Goal: Task Accomplishment & Management: Manage account settings

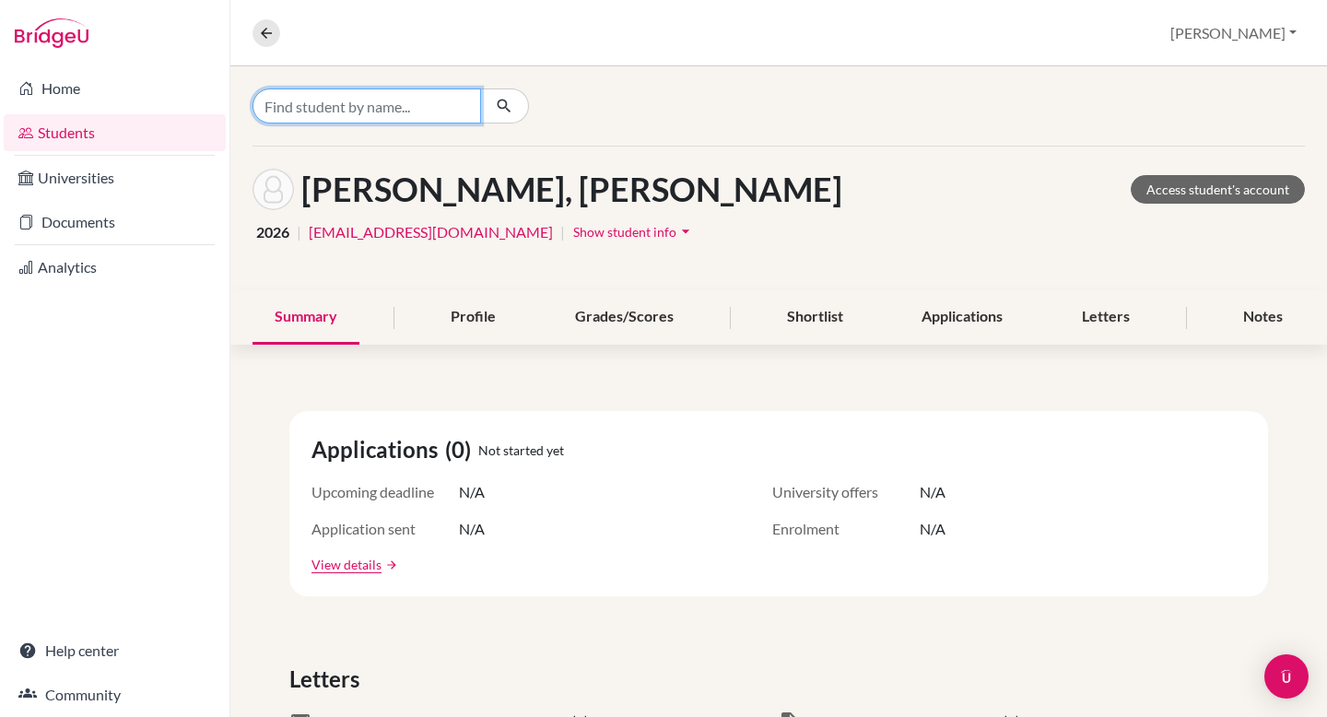
click at [346, 101] on input "Find student by name..." at bounding box center [366, 105] width 229 height 35
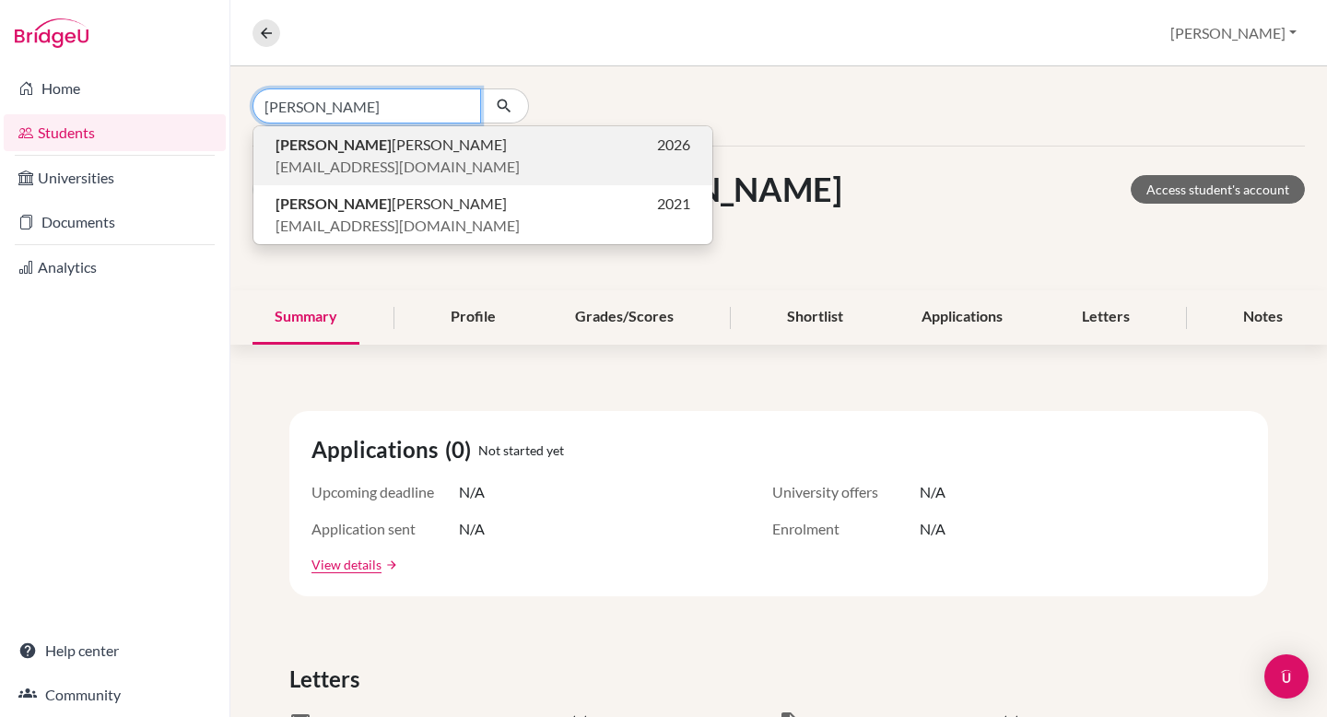
type input "[PERSON_NAME]"
click at [394, 152] on p "[PERSON_NAME] 2026" at bounding box center [483, 145] width 415 height 22
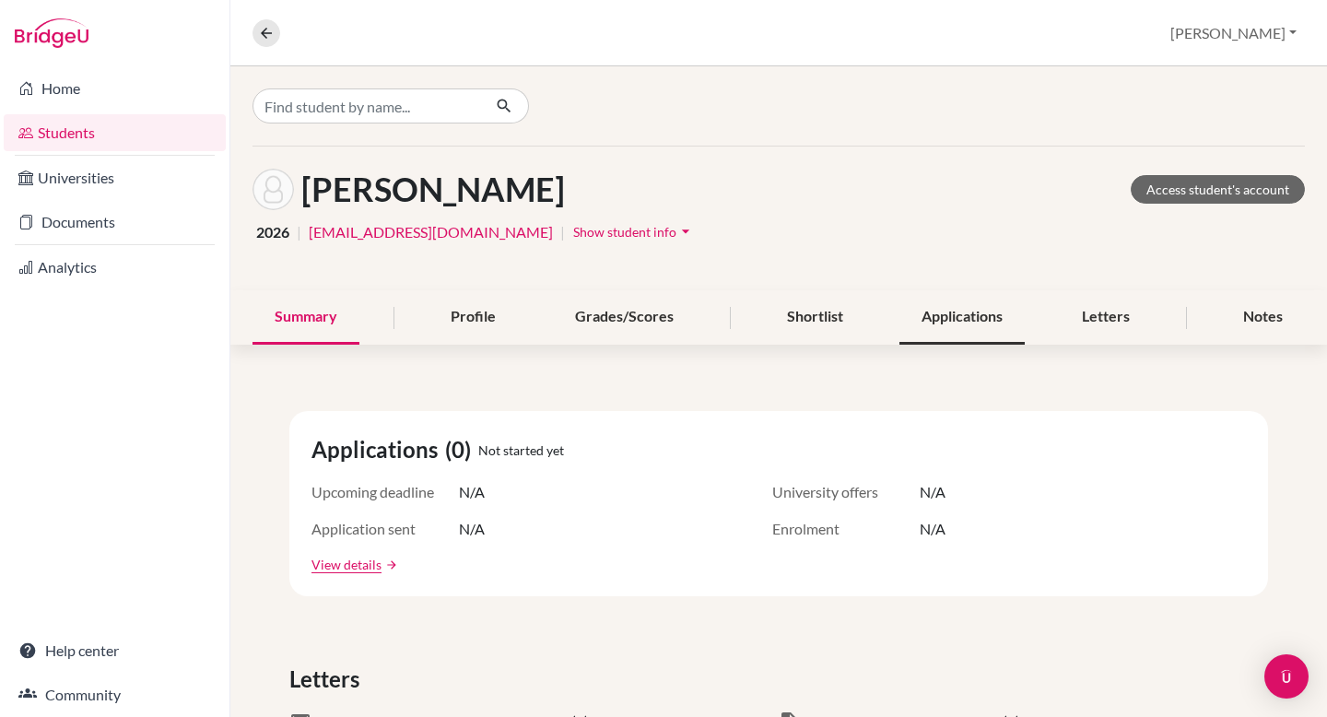
click at [973, 309] on div "Applications" at bounding box center [961, 317] width 125 height 54
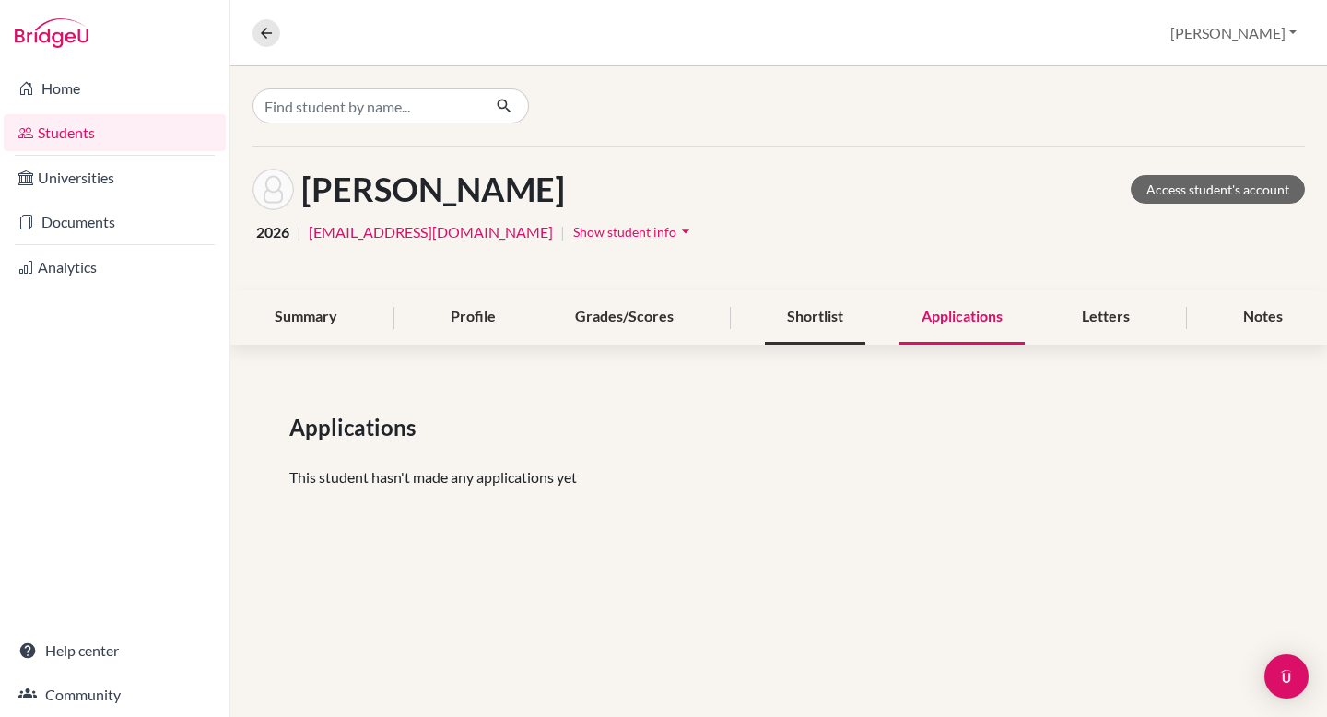
click at [822, 325] on div "Shortlist" at bounding box center [815, 317] width 100 height 54
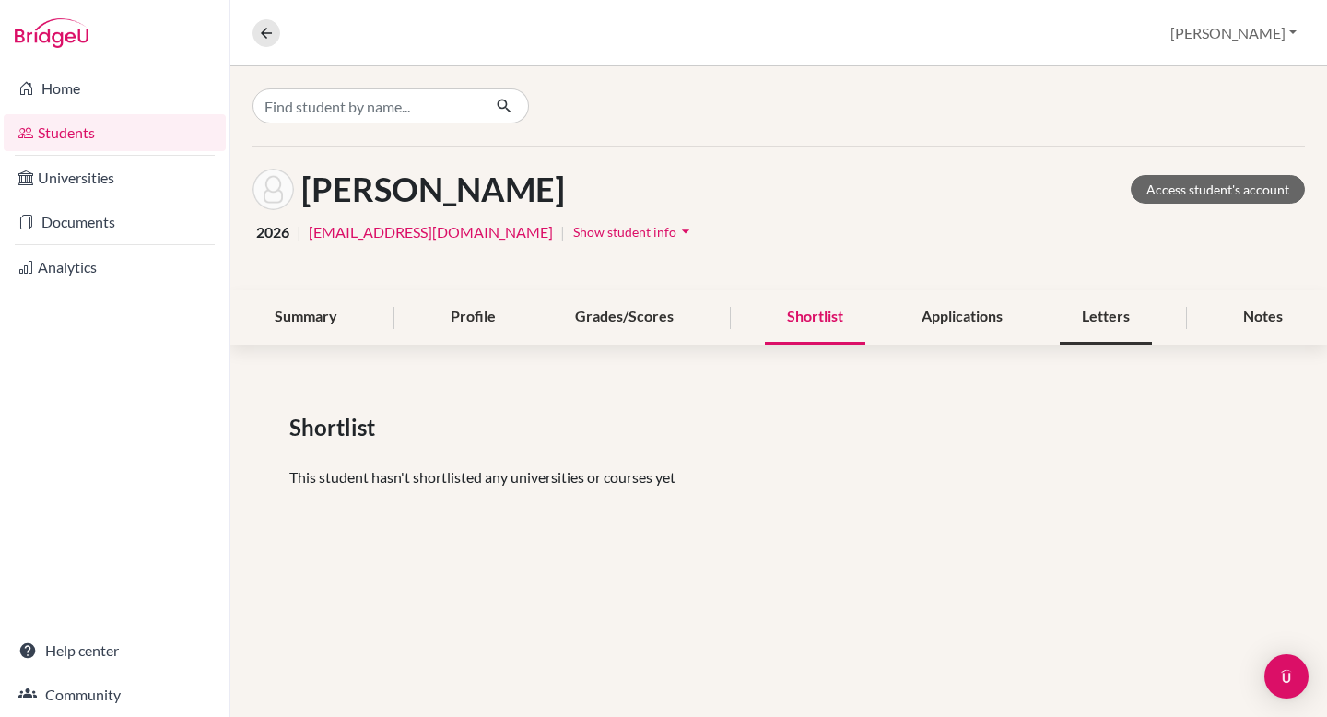
click at [1093, 311] on div "Letters" at bounding box center [1106, 317] width 92 height 54
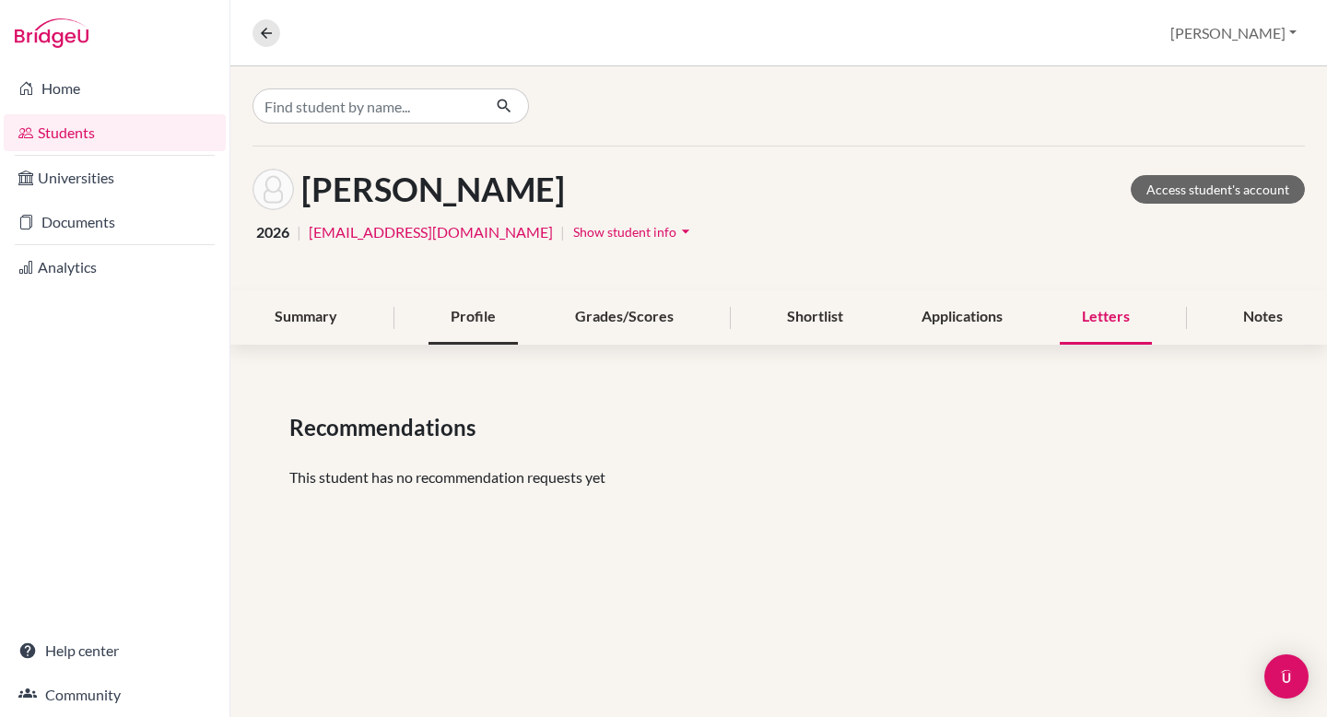
click at [458, 326] on div "Profile" at bounding box center [473, 317] width 89 height 54
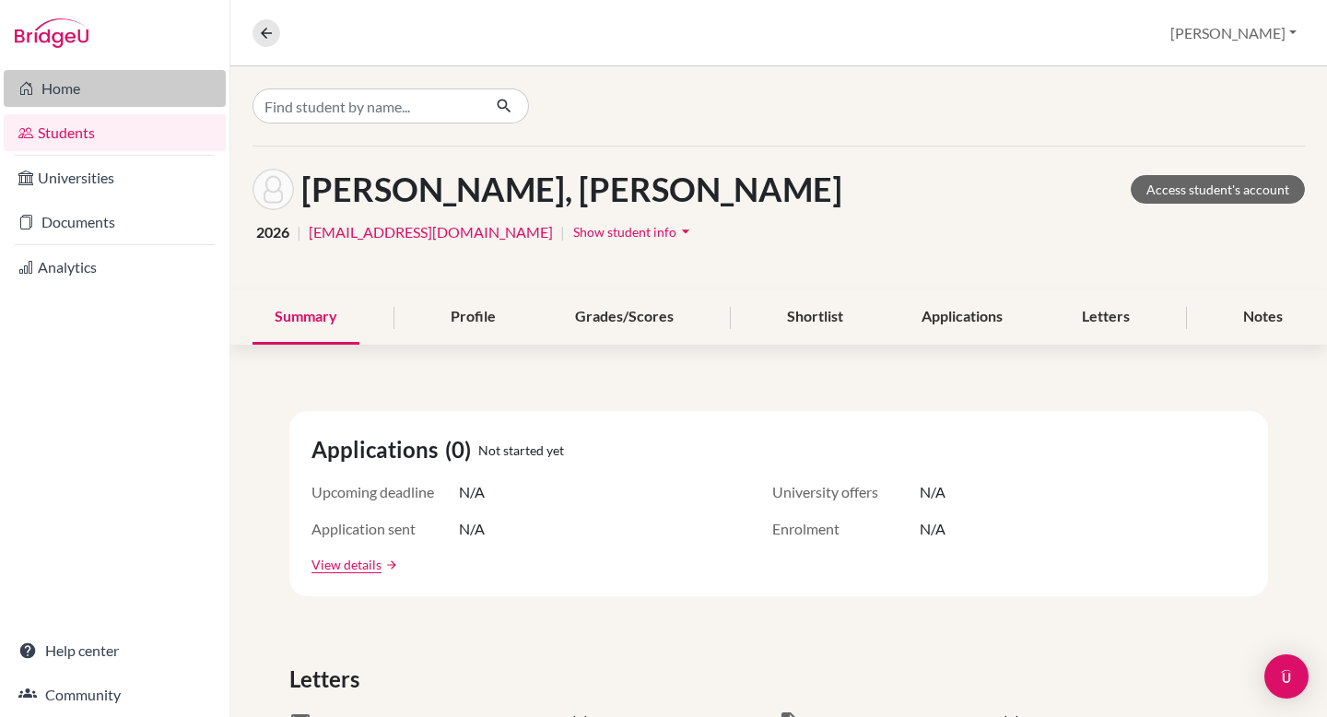
click at [143, 79] on link "Home" at bounding box center [115, 88] width 222 height 37
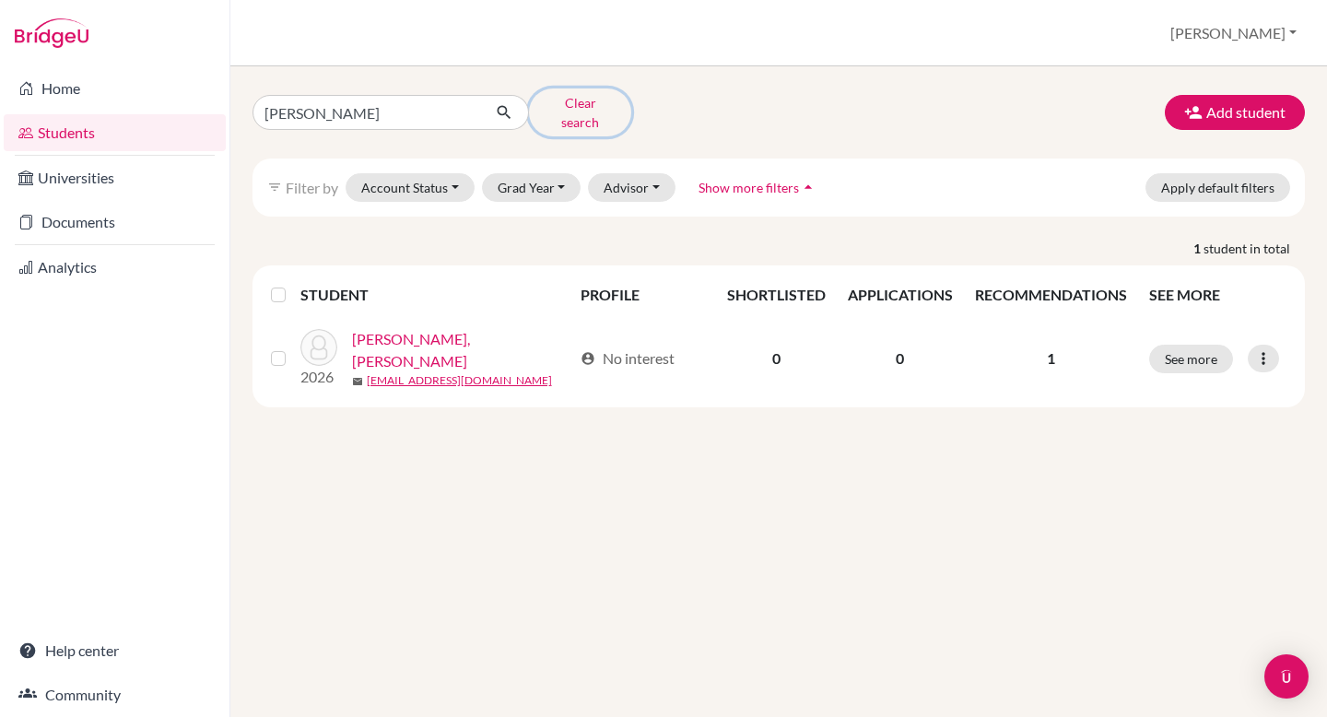
click at [610, 100] on button "Clear search" at bounding box center [580, 112] width 102 height 48
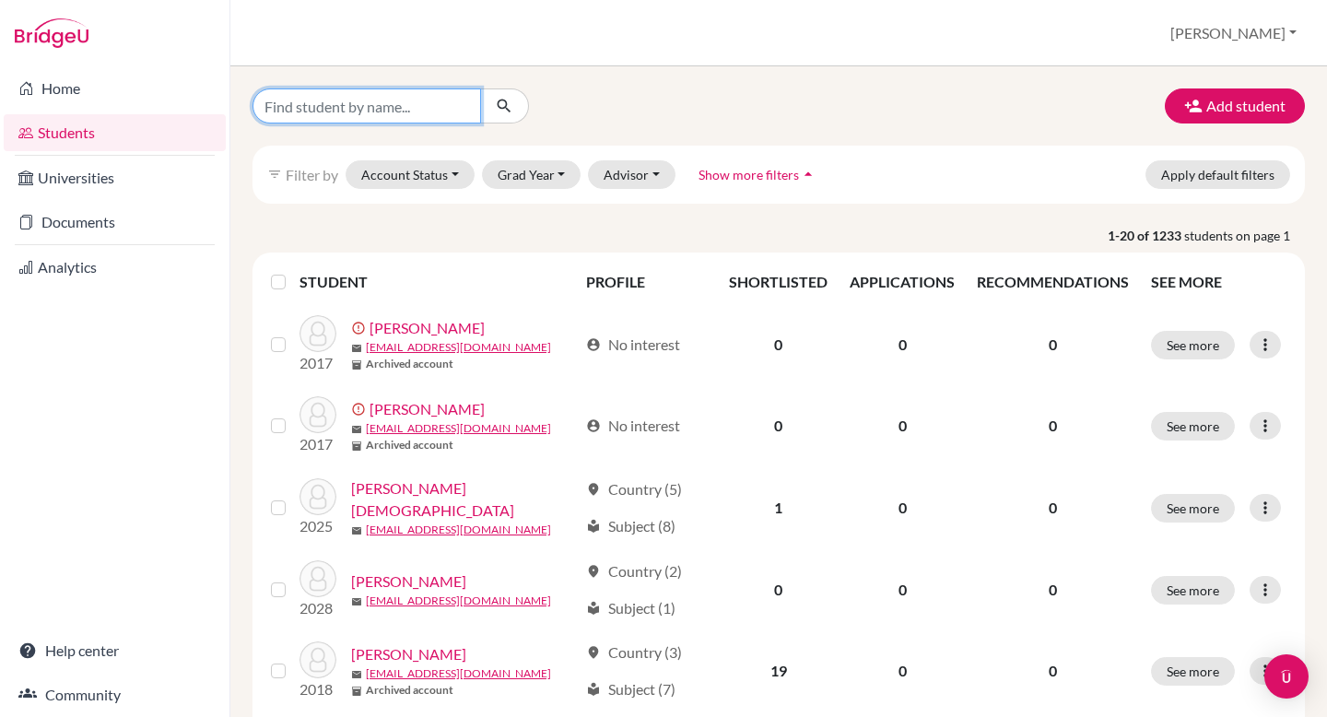
click at [368, 107] on input "Find student by name..." at bounding box center [366, 105] width 229 height 35
type input "[PERSON_NAME]"
click at [513, 100] on button "submit" at bounding box center [504, 105] width 49 height 35
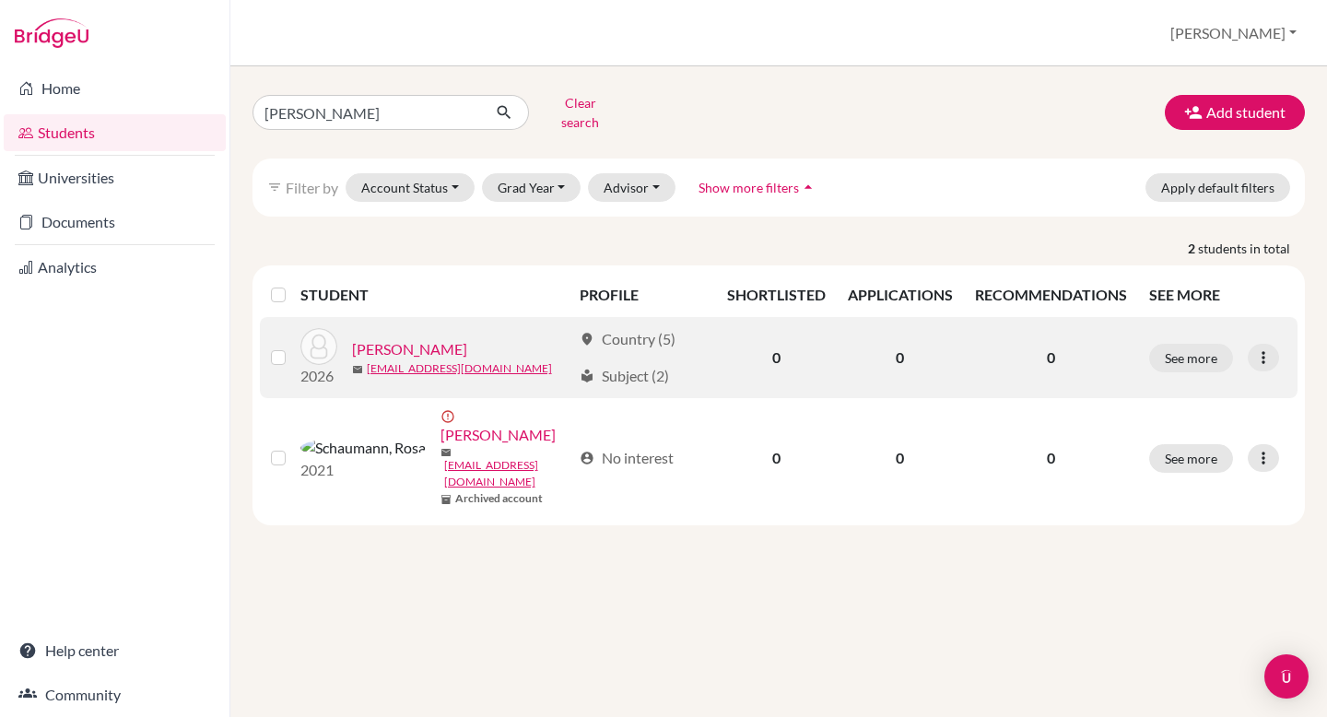
click at [423, 338] on link "[PERSON_NAME]" at bounding box center [409, 349] width 115 height 22
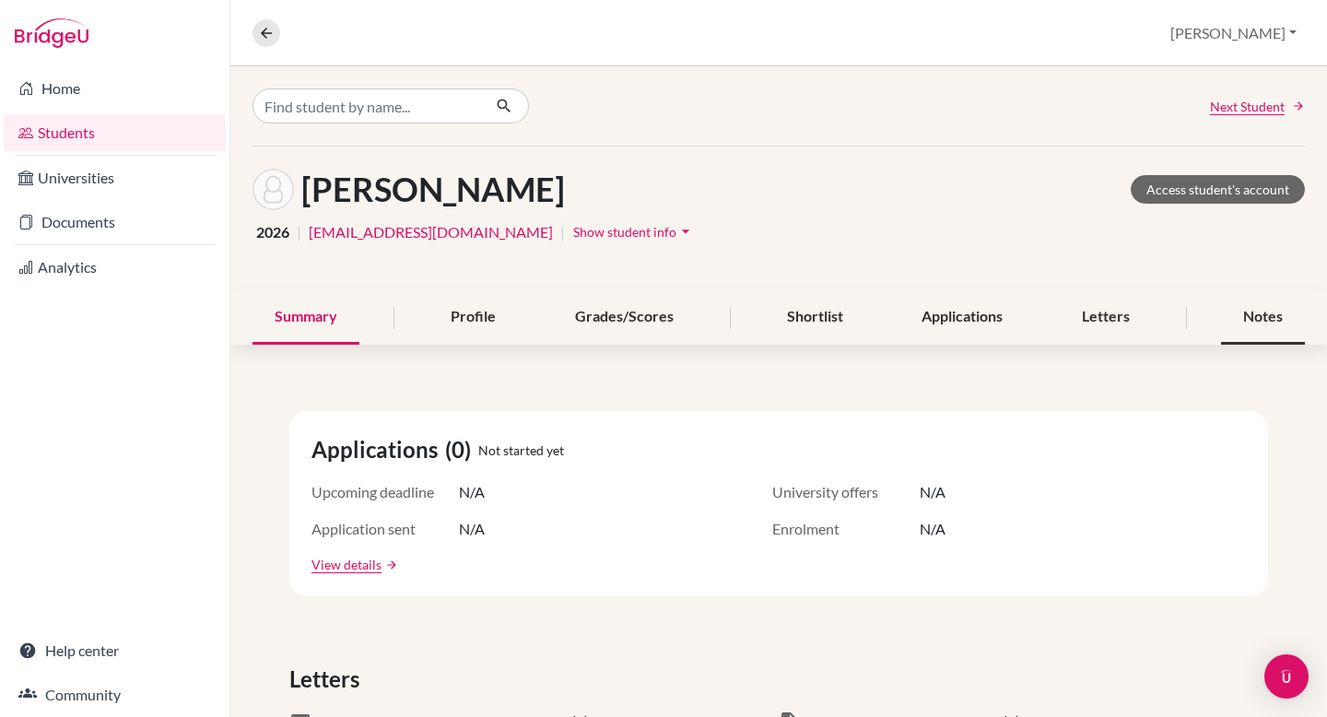
click at [1266, 314] on div "Notes" at bounding box center [1263, 317] width 84 height 54
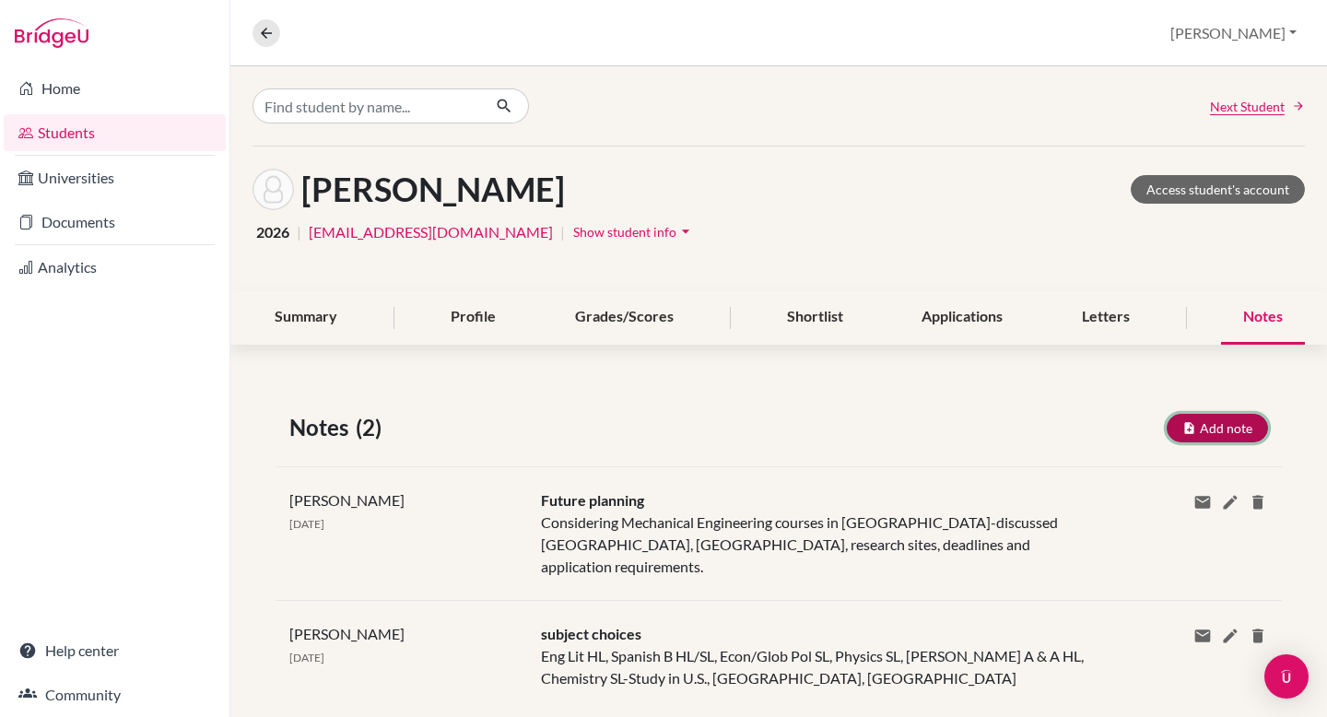
click at [1207, 428] on button "Add note" at bounding box center [1217, 428] width 101 height 29
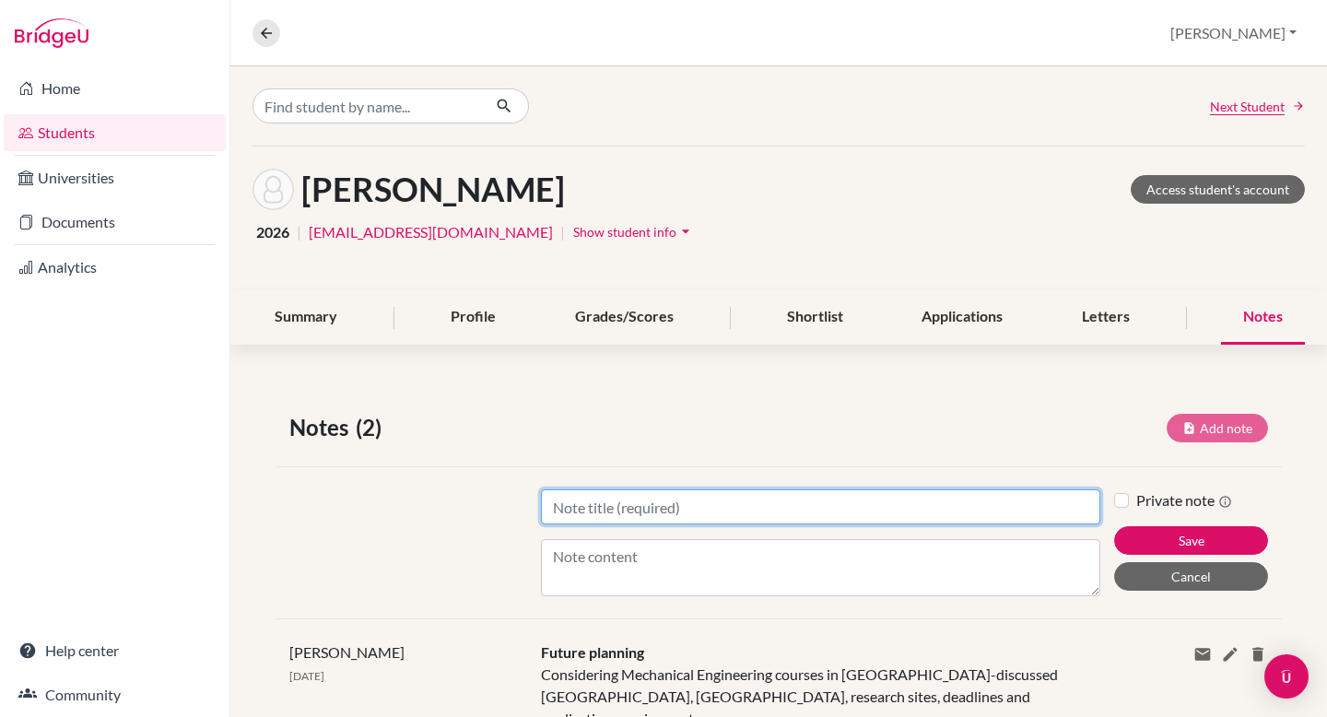
click at [793, 523] on input "Title" at bounding box center [820, 506] width 559 height 35
type input "Applications"
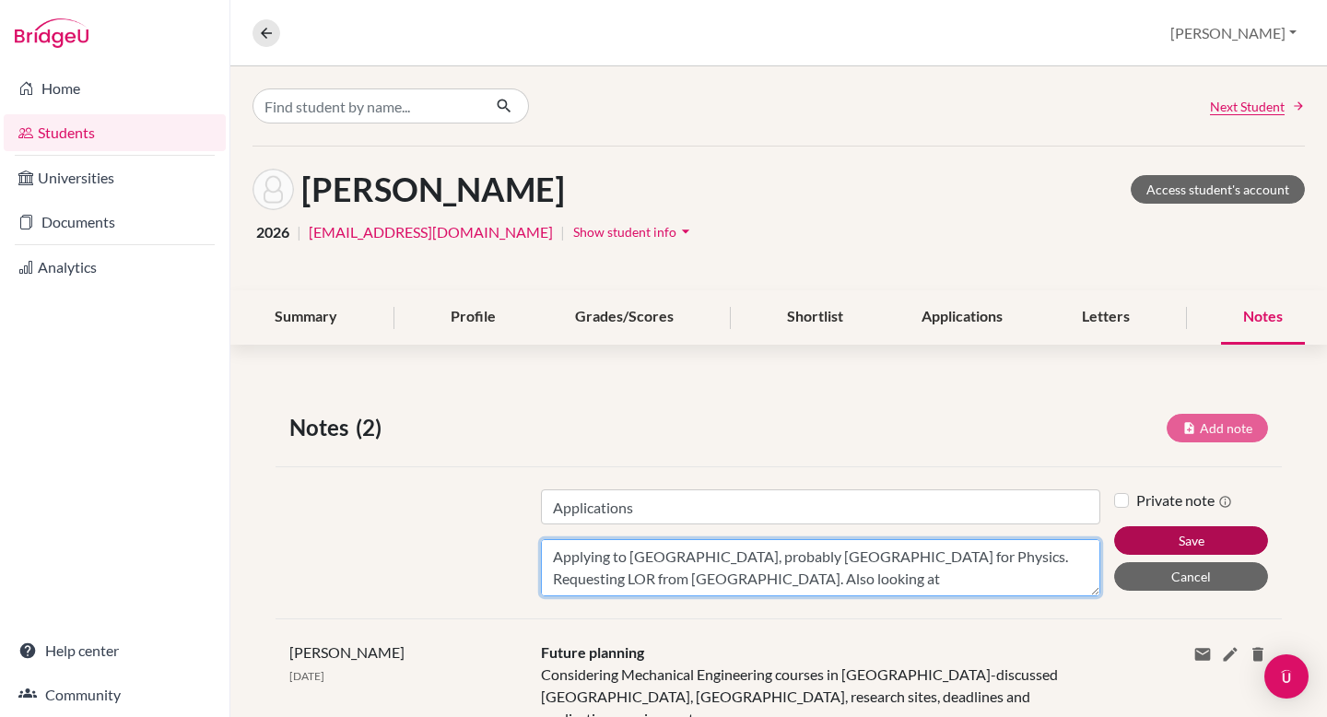
type textarea "Applying to UCAS, probably Cambridge for Physics. Requesting LOR from WN. Also …"
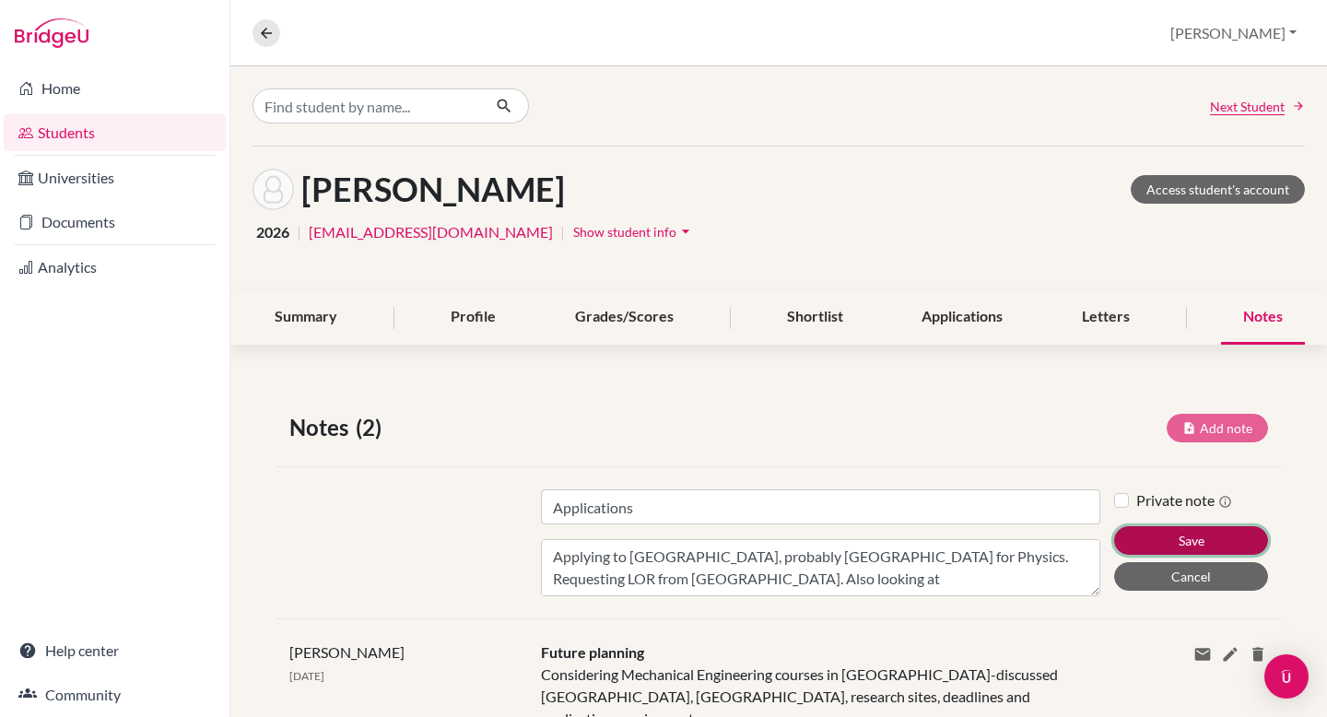
click at [1190, 543] on button "Save" at bounding box center [1191, 540] width 154 height 29
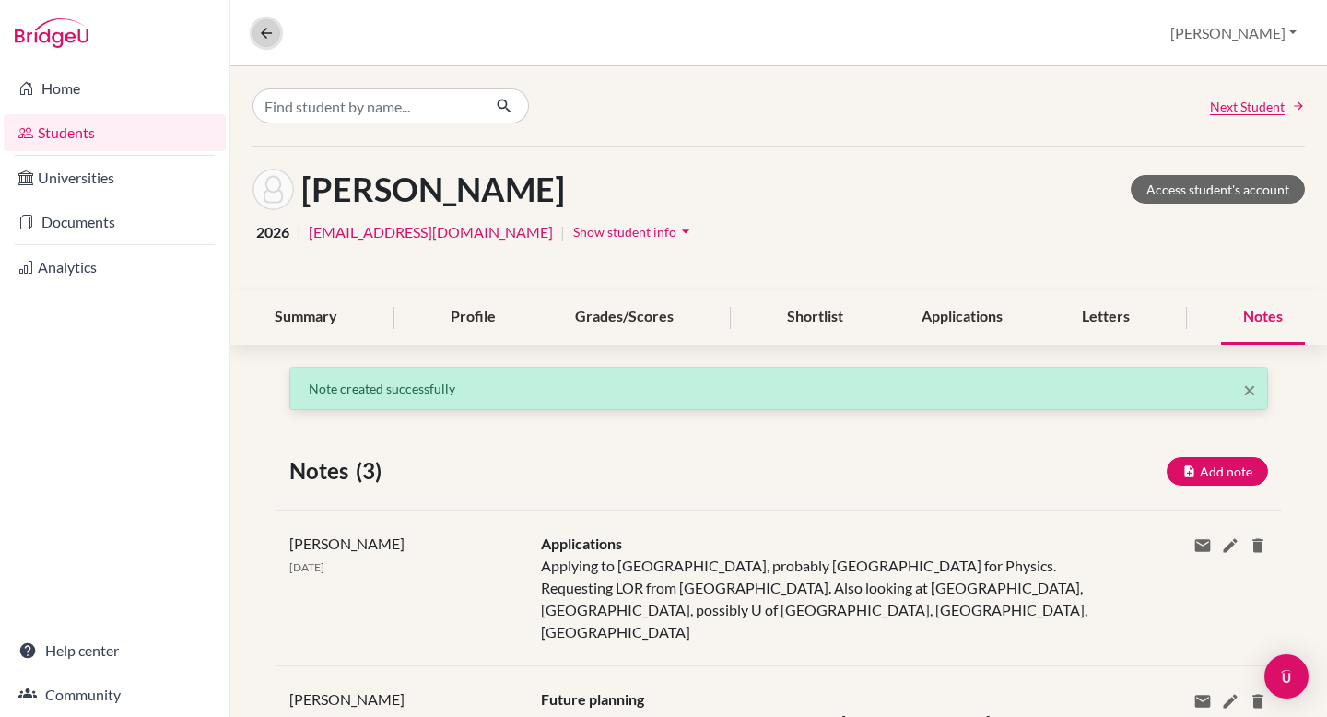
click at [266, 35] on icon at bounding box center [266, 33] width 17 height 17
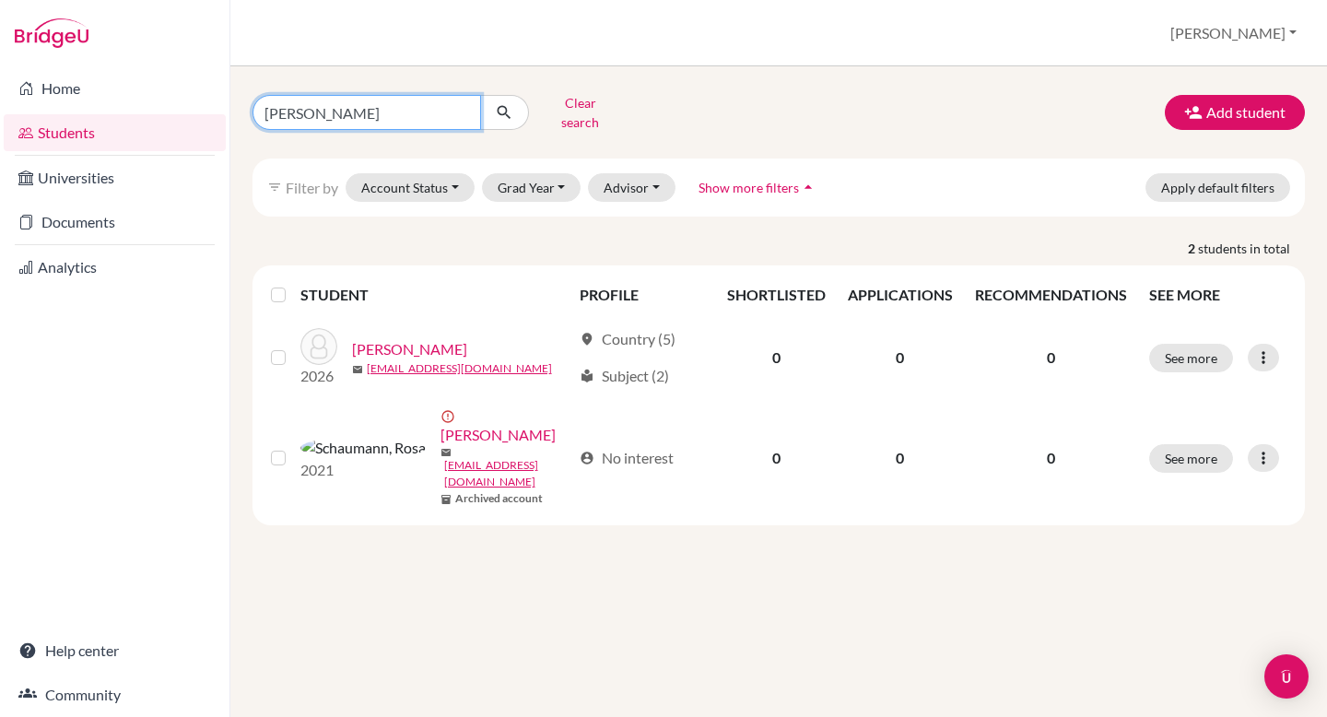
click at [464, 112] on input "[PERSON_NAME]" at bounding box center [366, 112] width 229 height 35
click at [460, 107] on input "[PERSON_NAME]" at bounding box center [366, 112] width 229 height 35
type input "k"
type input "anna"
click at [553, 102] on button "Clear search" at bounding box center [580, 112] width 102 height 48
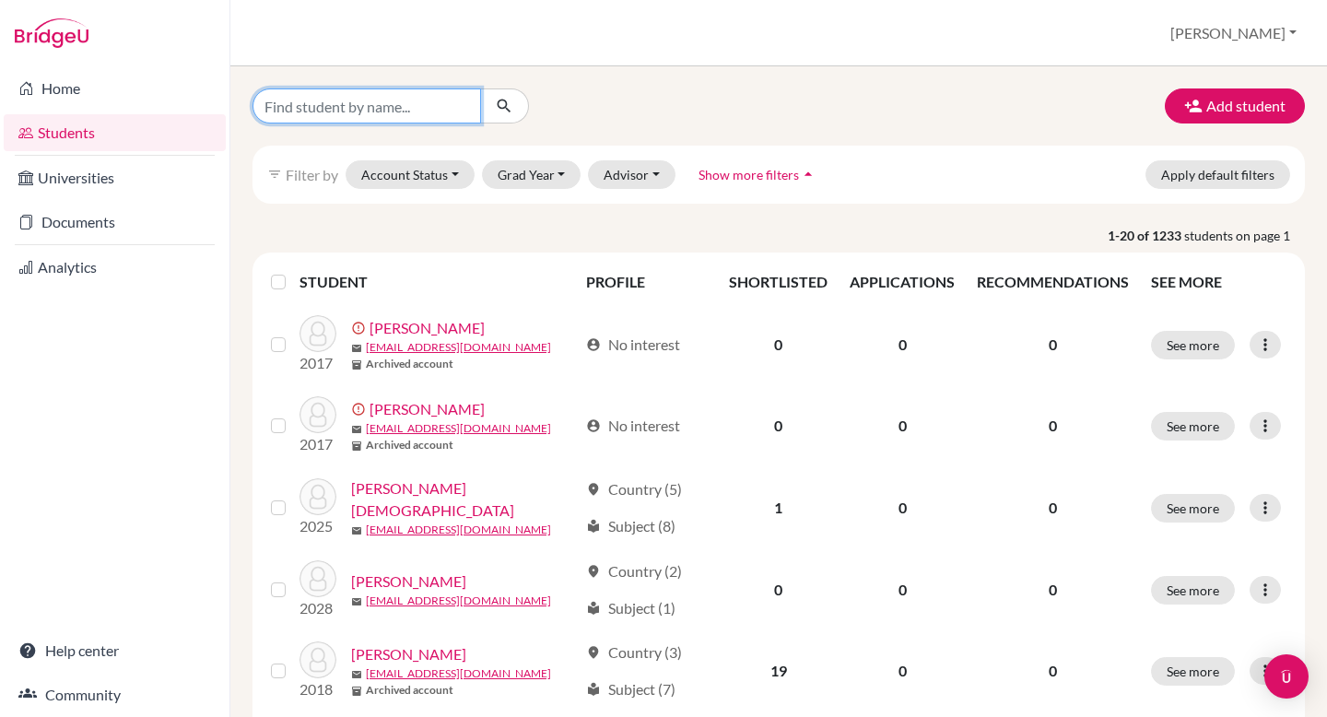
click at [351, 106] on input "Find student by name..." at bounding box center [366, 105] width 229 height 35
type input "anne"
click button "submit" at bounding box center [504, 105] width 49 height 35
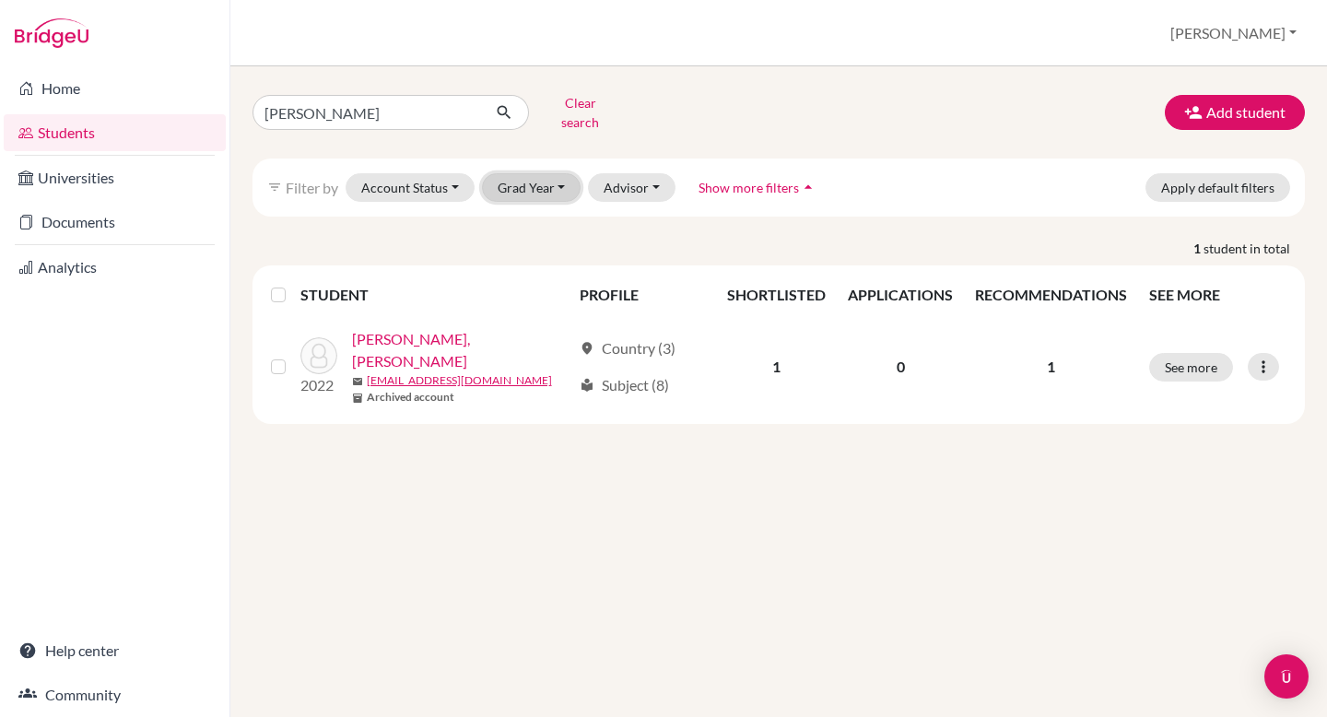
click at [521, 173] on button "Grad Year" at bounding box center [532, 187] width 100 height 29
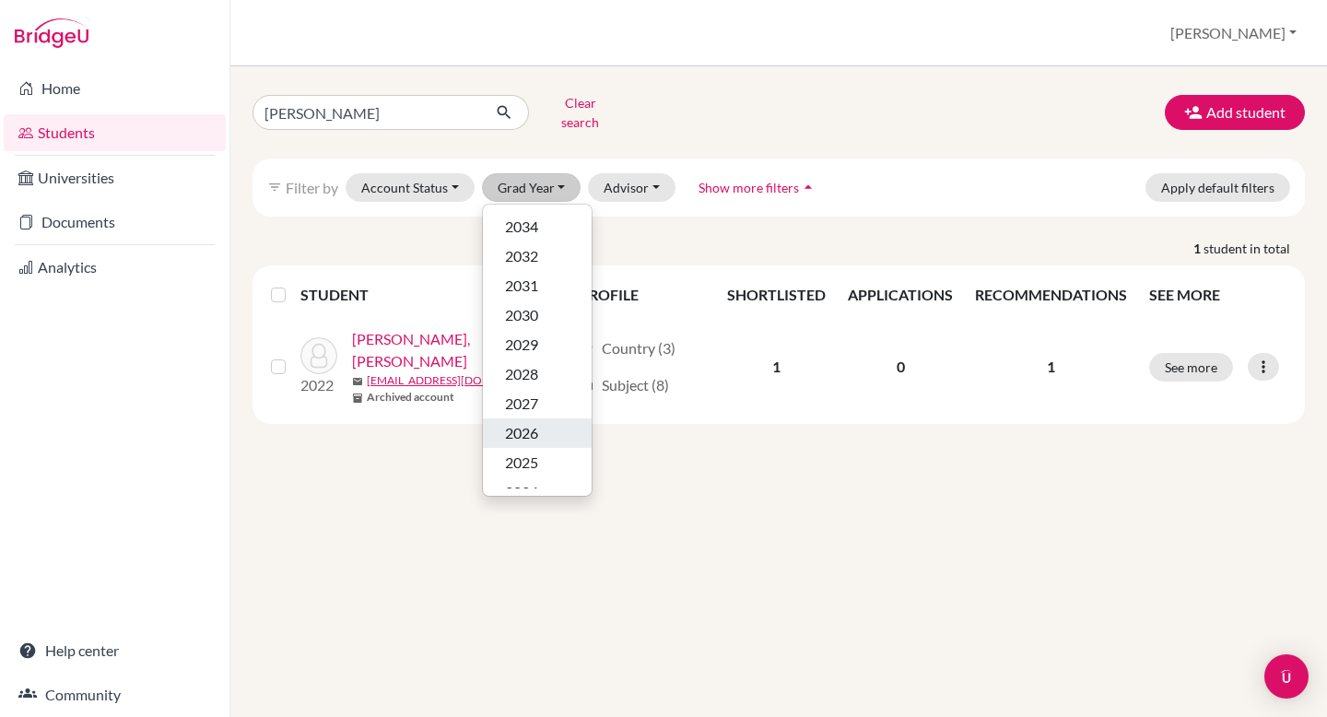
click at [528, 422] on span "2026" at bounding box center [521, 433] width 33 height 22
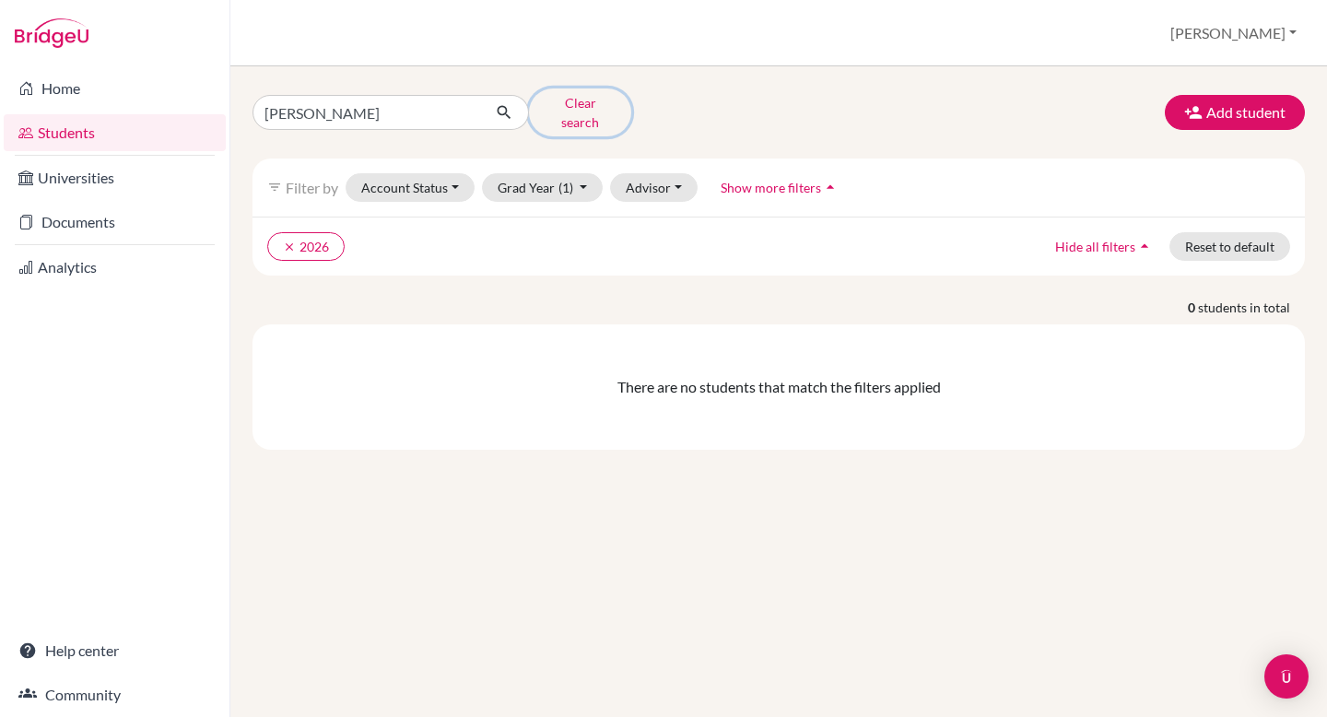
click at [559, 104] on button "Clear search" at bounding box center [580, 112] width 102 height 48
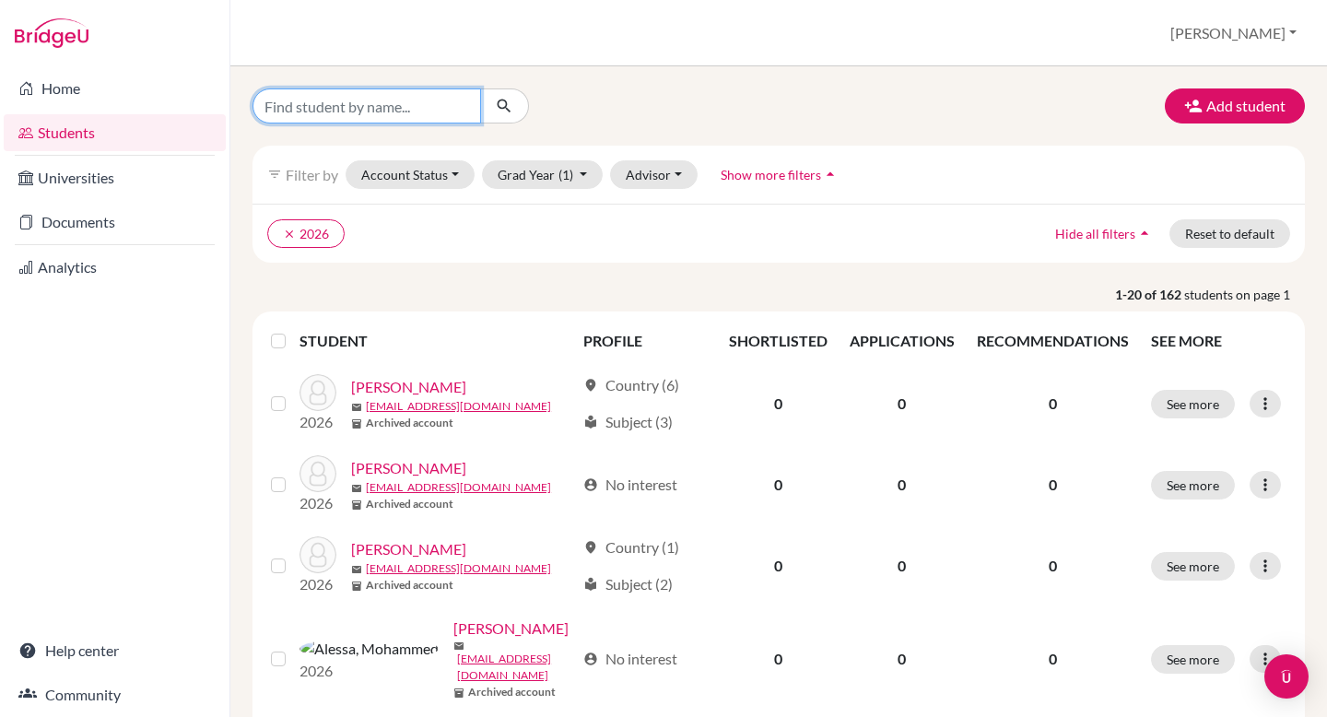
click at [339, 108] on input "Find student by name..." at bounding box center [366, 105] width 229 height 35
type input "ziems"
click button "submit" at bounding box center [504, 105] width 49 height 35
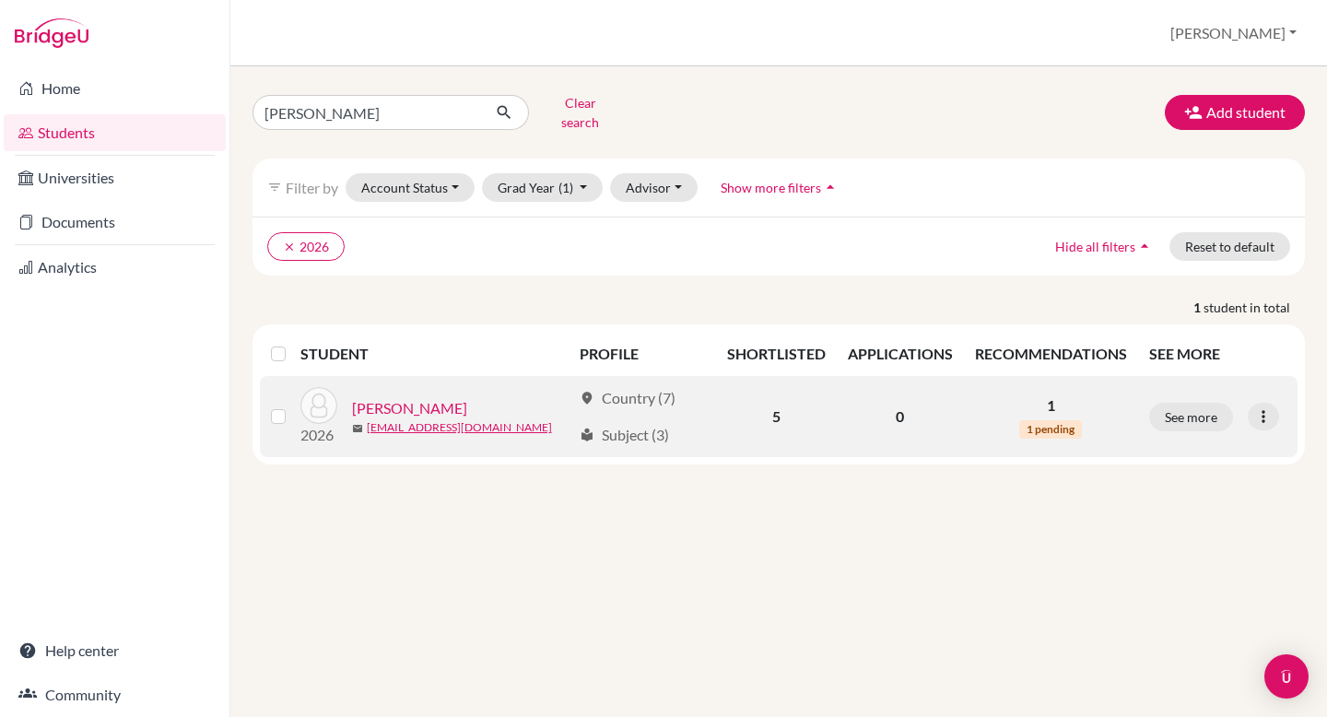
click at [386, 399] on link "Ziems, Anna" at bounding box center [409, 408] width 115 height 22
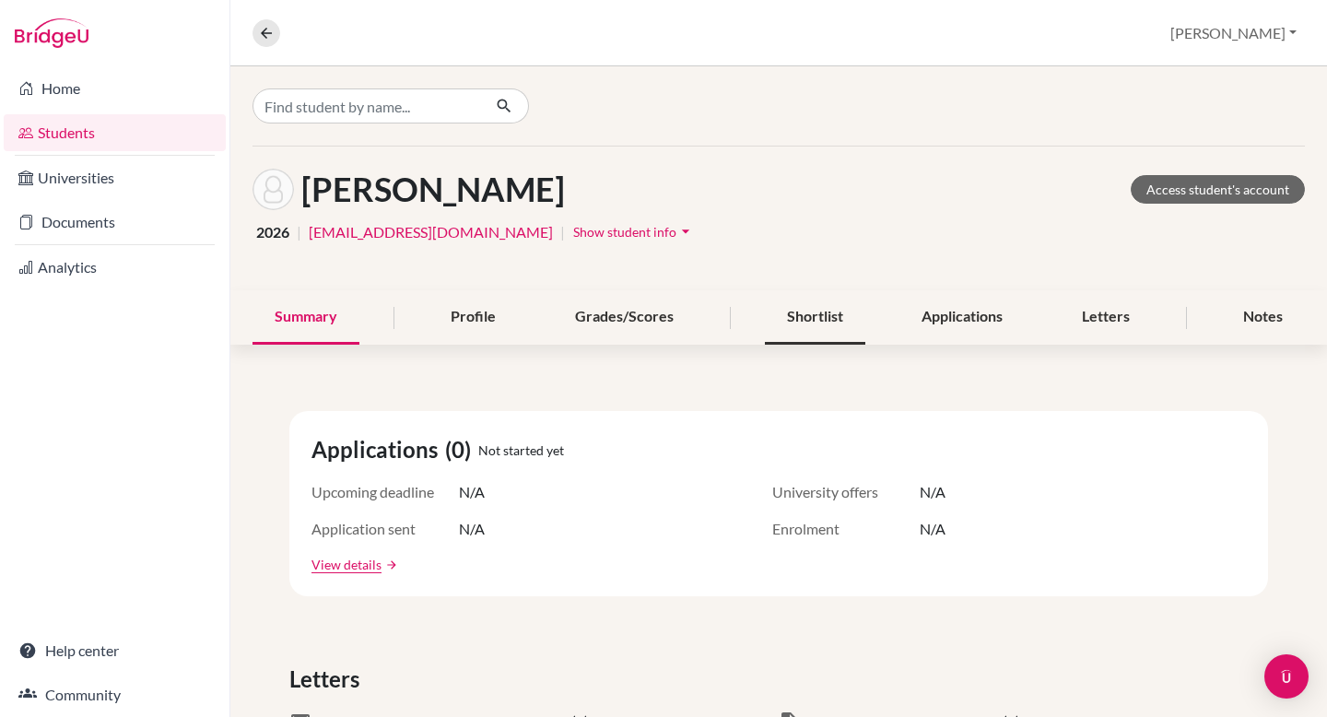
click at [829, 328] on div "Shortlist" at bounding box center [815, 317] width 100 height 54
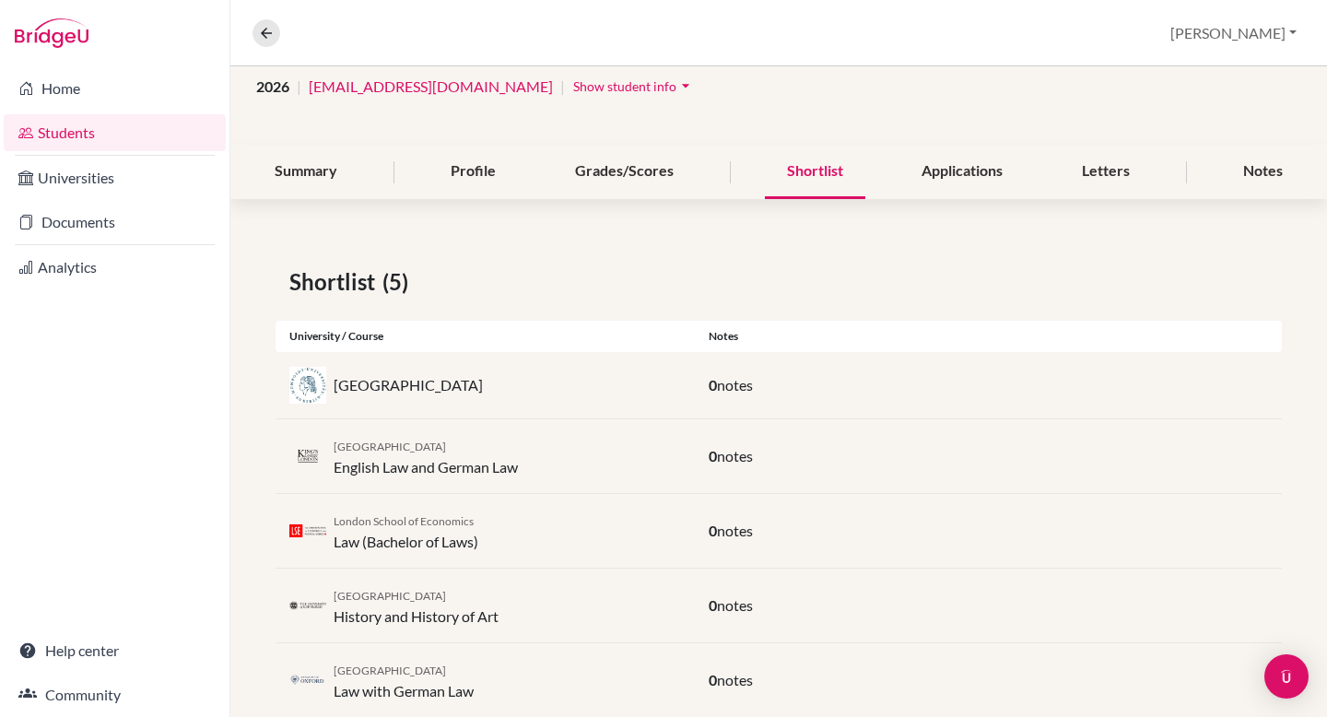
scroll to position [191, 0]
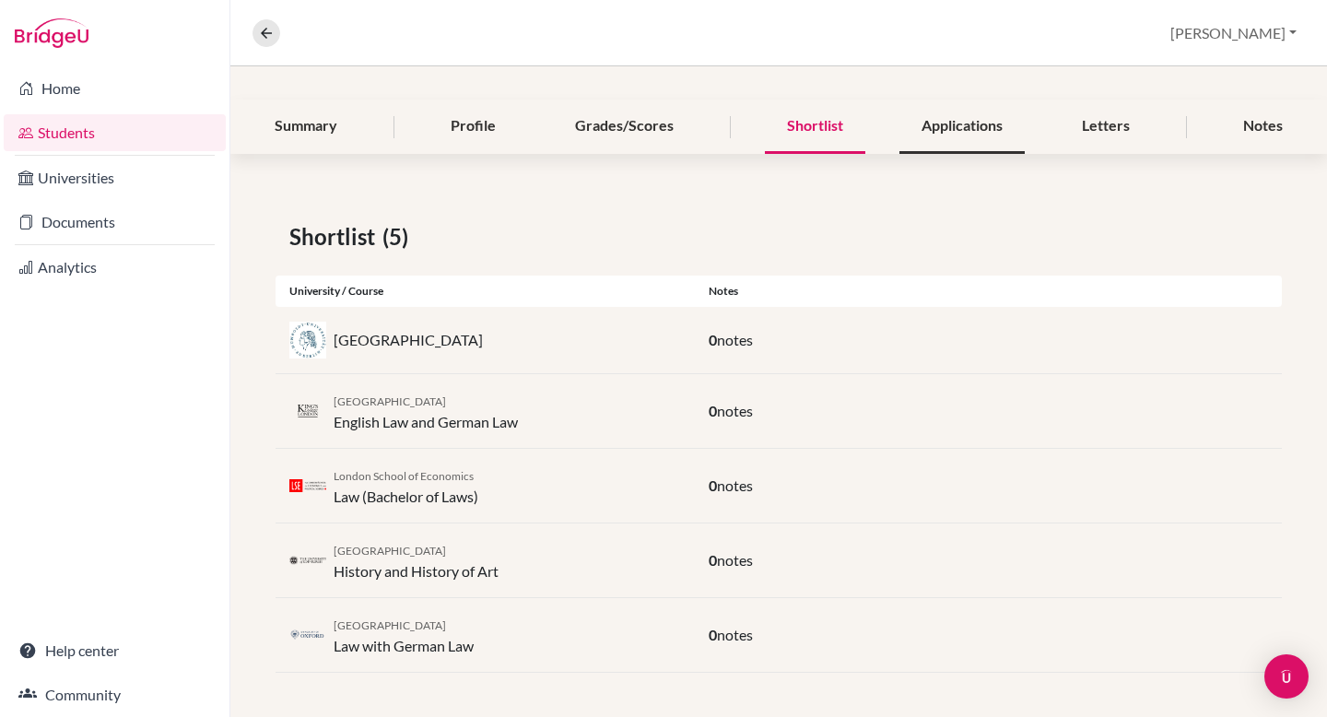
click at [969, 122] on div "Applications" at bounding box center [961, 127] width 125 height 54
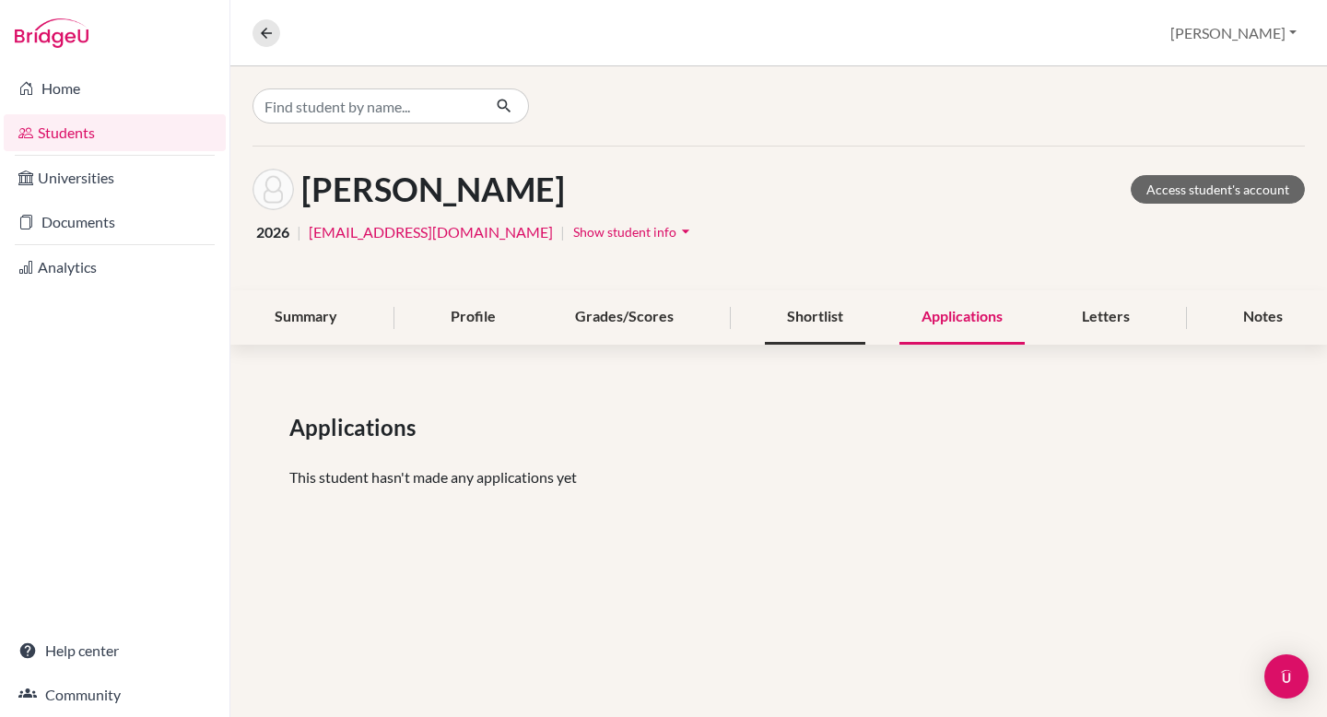
click at [804, 312] on div "Shortlist" at bounding box center [815, 317] width 100 height 54
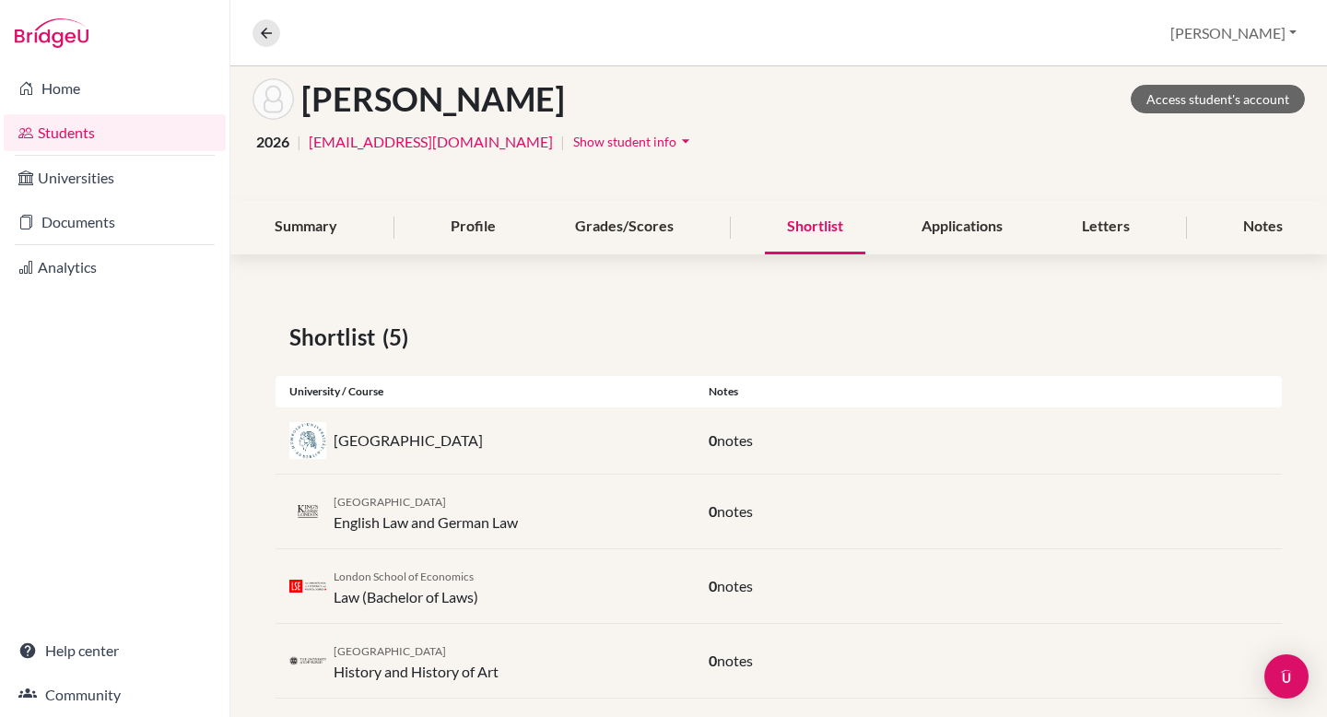
scroll to position [191, 0]
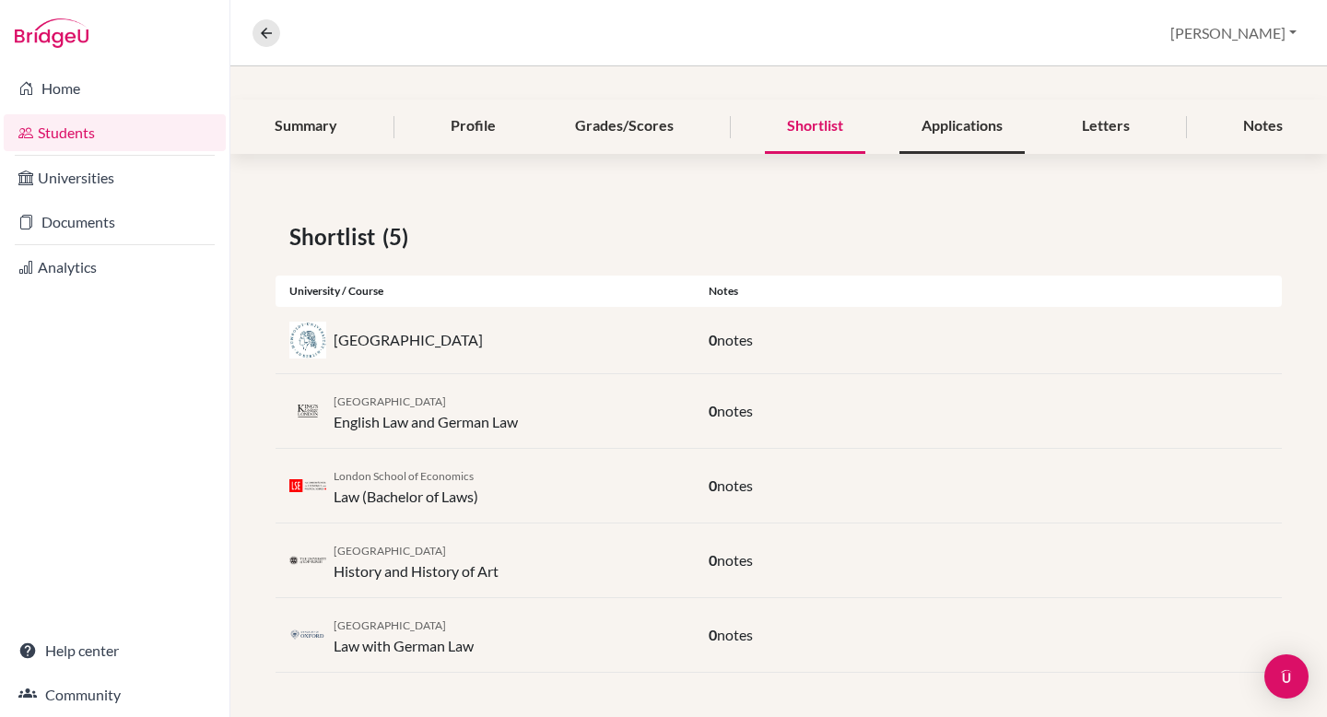
click at [971, 126] on div "Applications" at bounding box center [961, 127] width 125 height 54
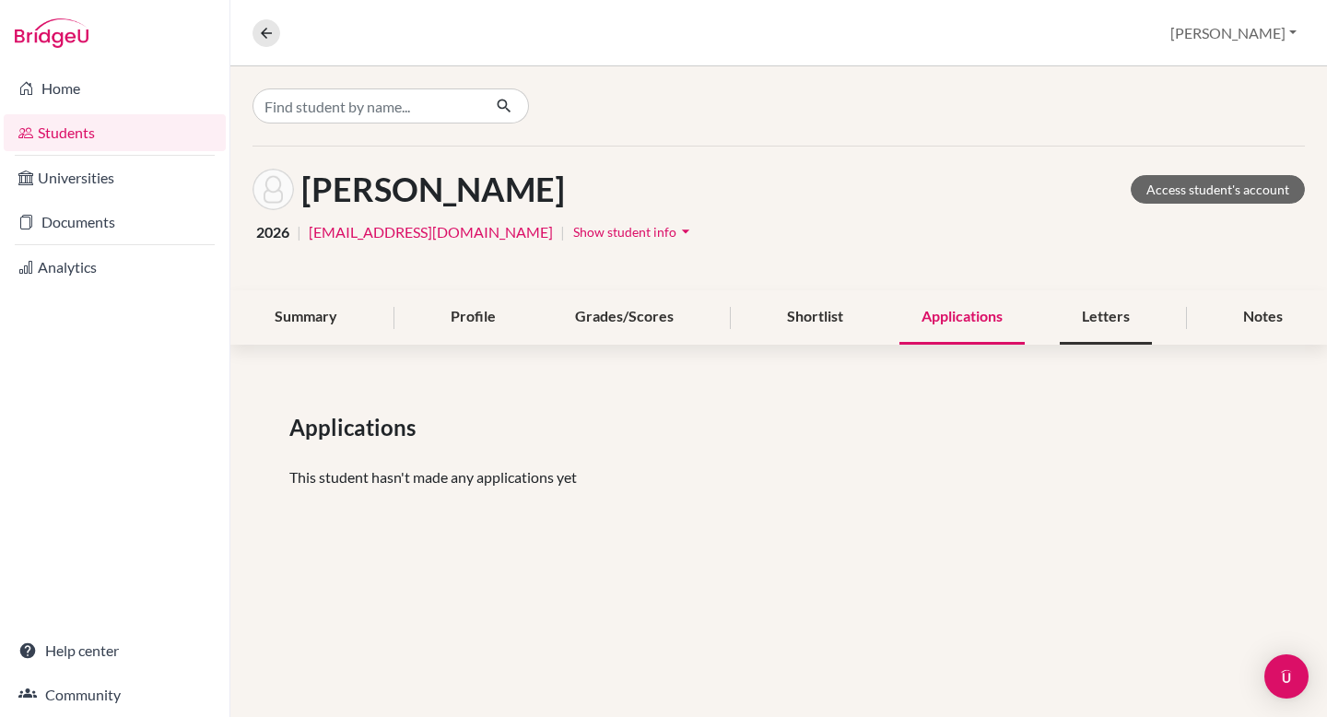
click at [1101, 320] on div "Letters" at bounding box center [1106, 317] width 92 height 54
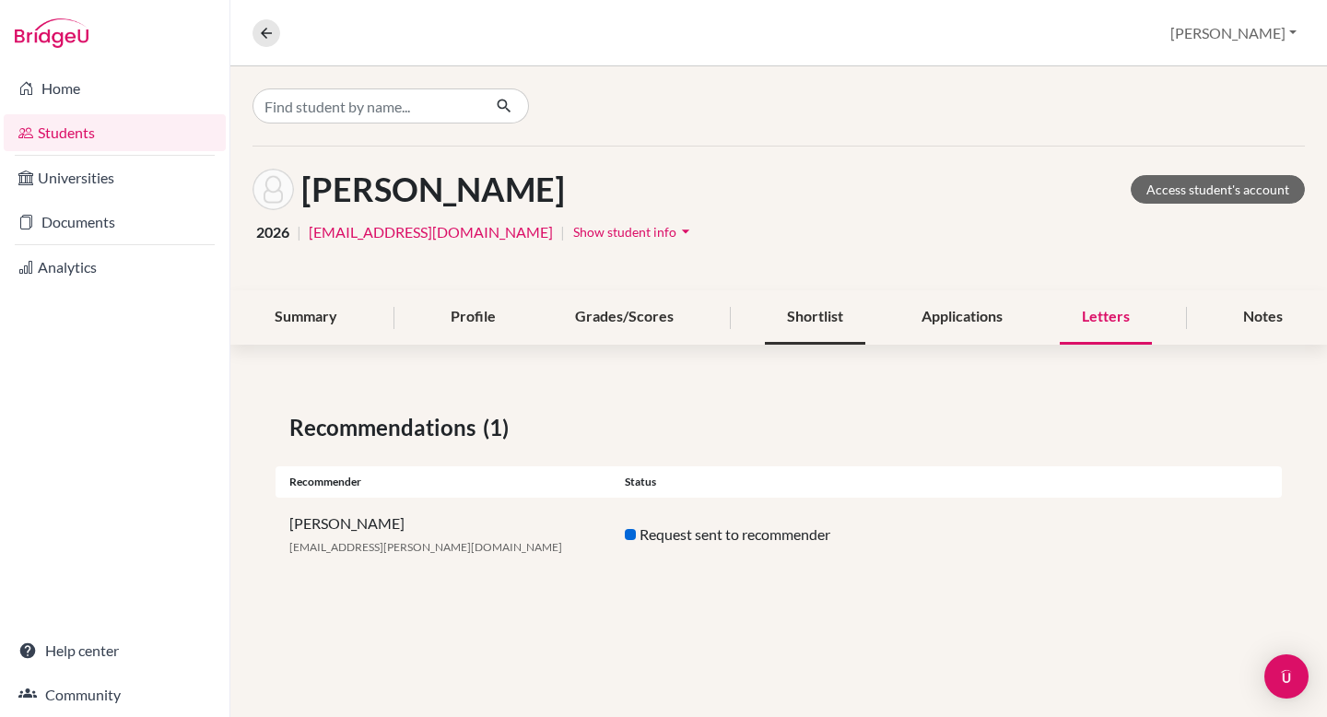
click at [809, 324] on div "Shortlist" at bounding box center [815, 317] width 100 height 54
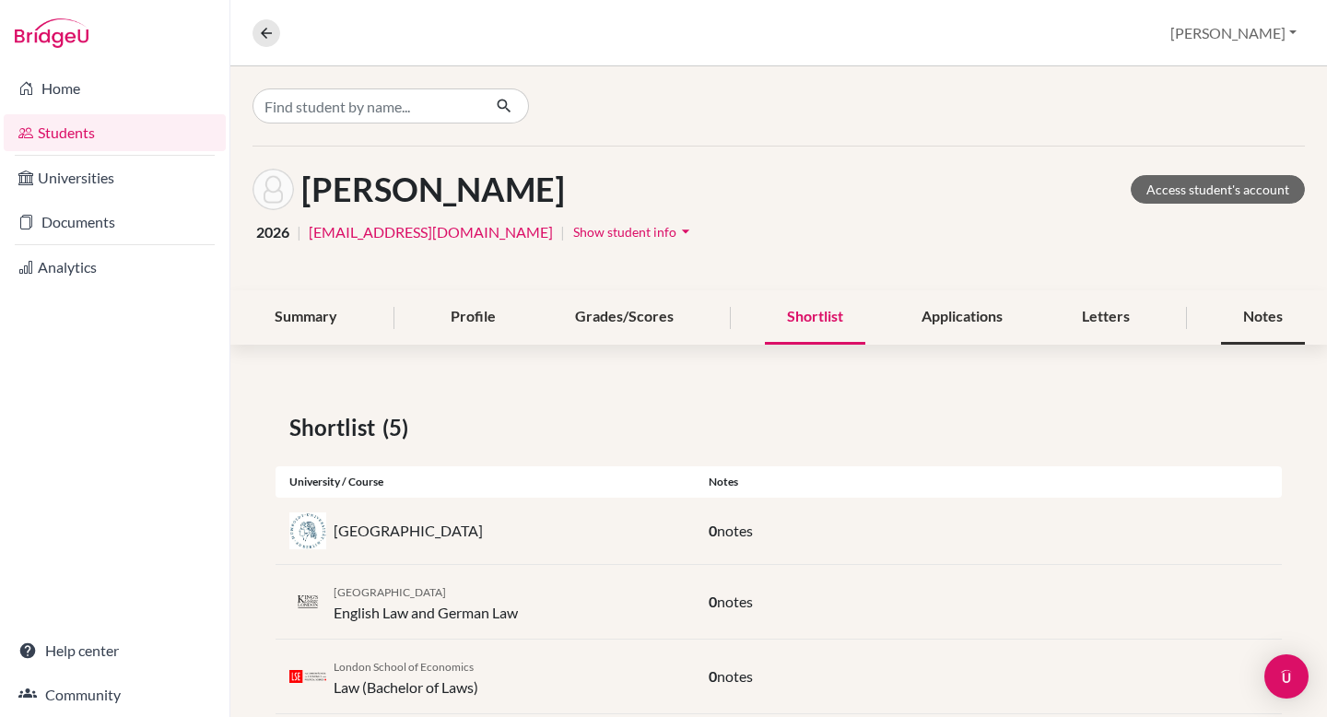
click at [1275, 324] on div "Notes" at bounding box center [1263, 317] width 84 height 54
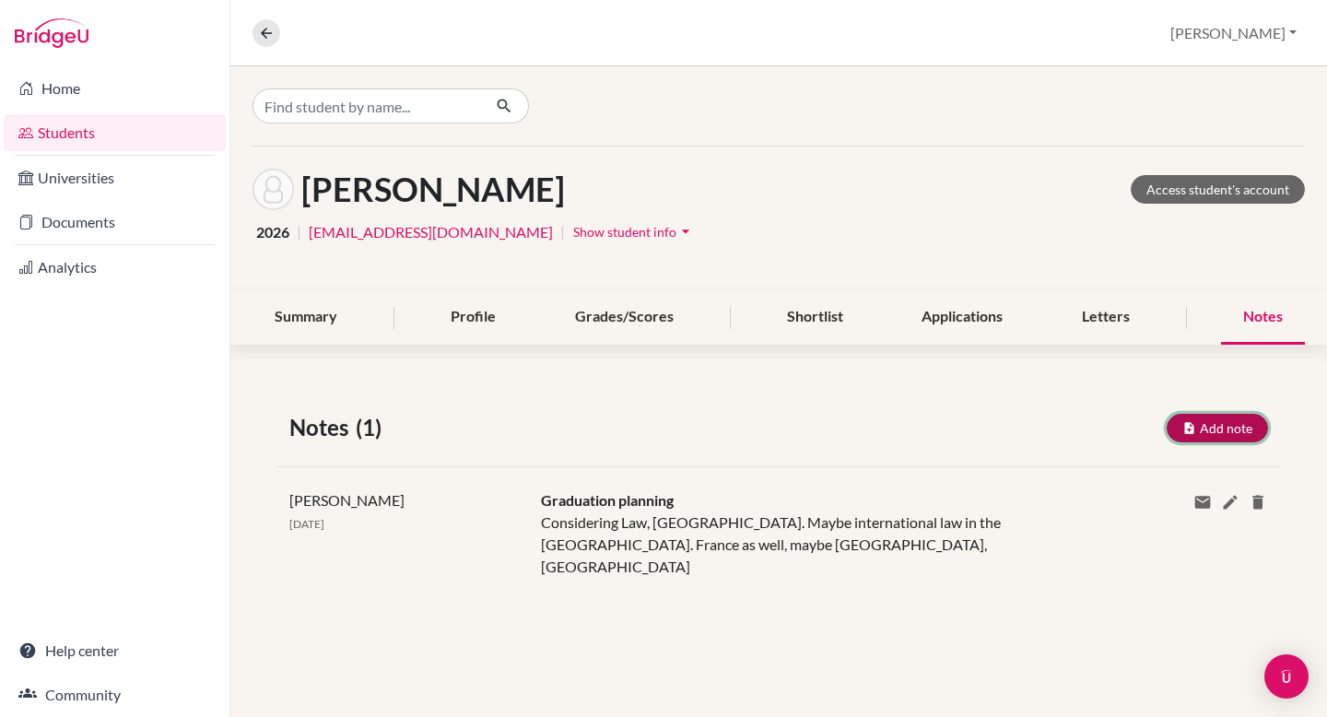
click at [1233, 428] on button "Add note" at bounding box center [1217, 428] width 101 height 29
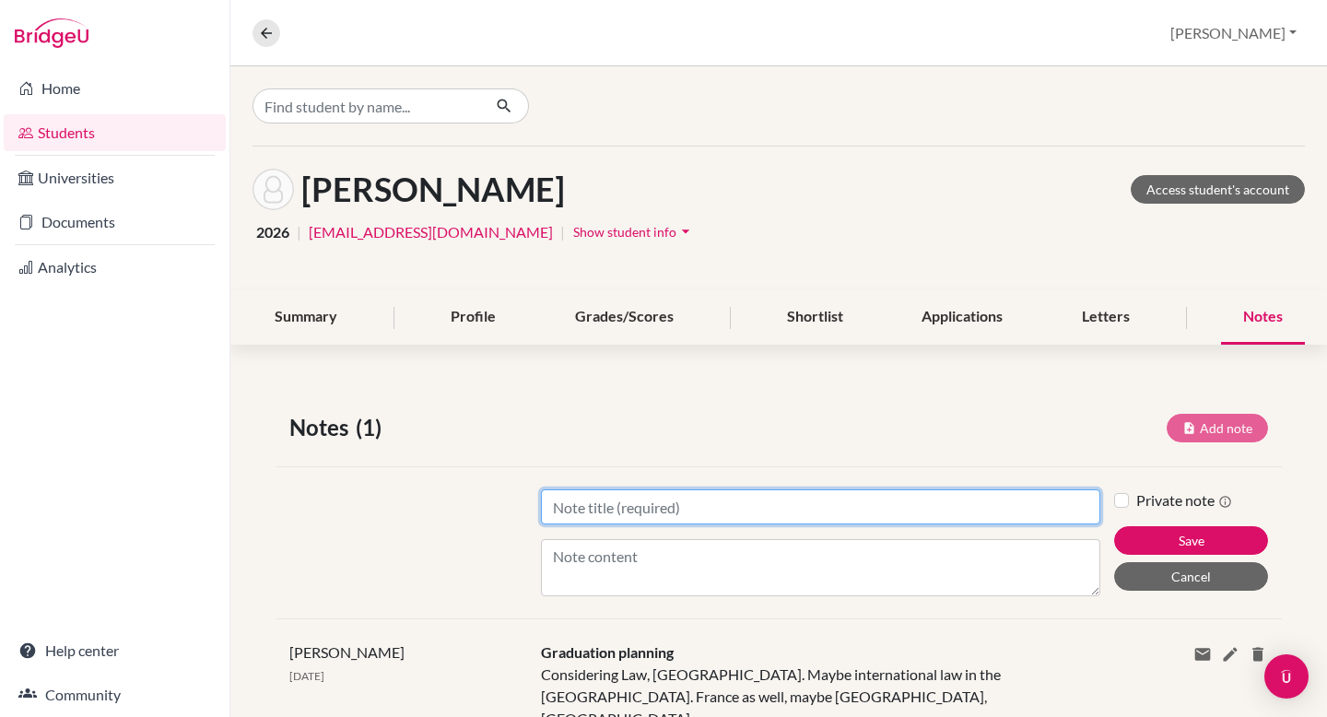
click at [739, 517] on input "Title" at bounding box center [820, 506] width 559 height 35
type input "Application"
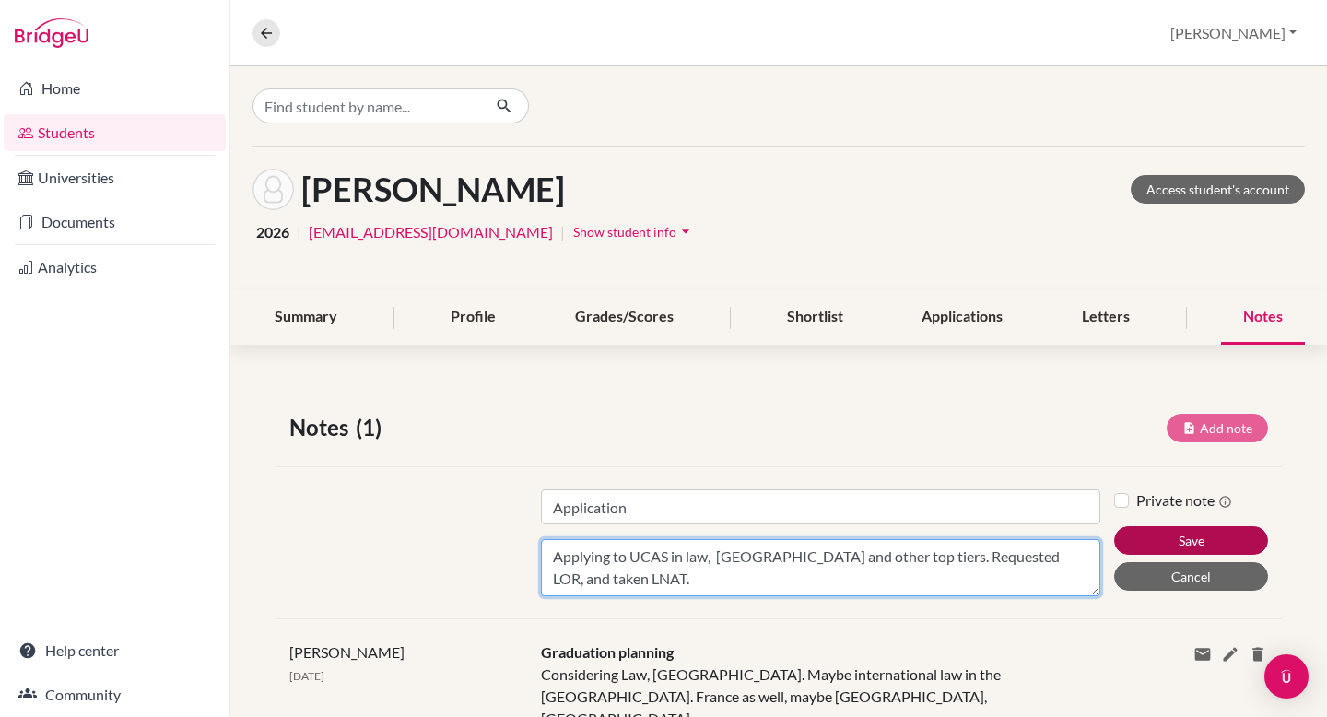
type textarea "Applying to UCAS in law, Oxford and other top tiers. Requested LOR, and taken L…"
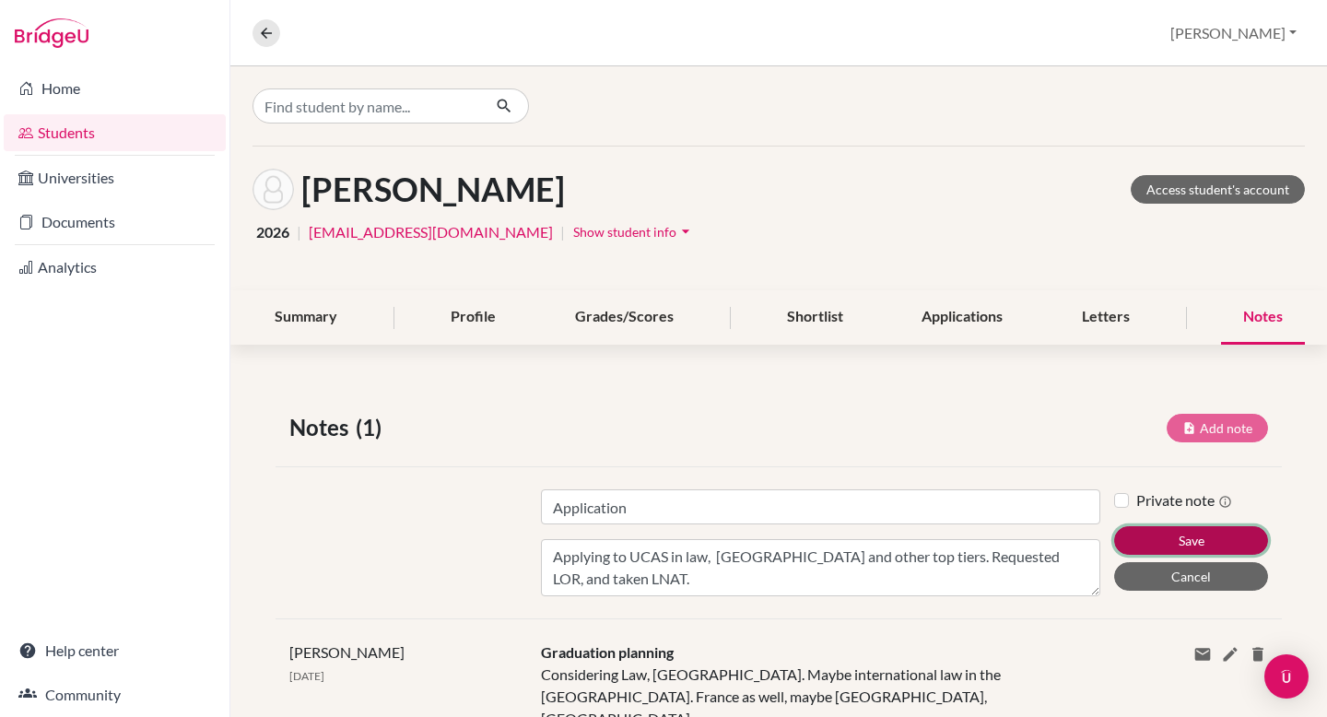
click at [1202, 534] on button "Save" at bounding box center [1191, 540] width 154 height 29
